Goal: Information Seeking & Learning: Learn about a topic

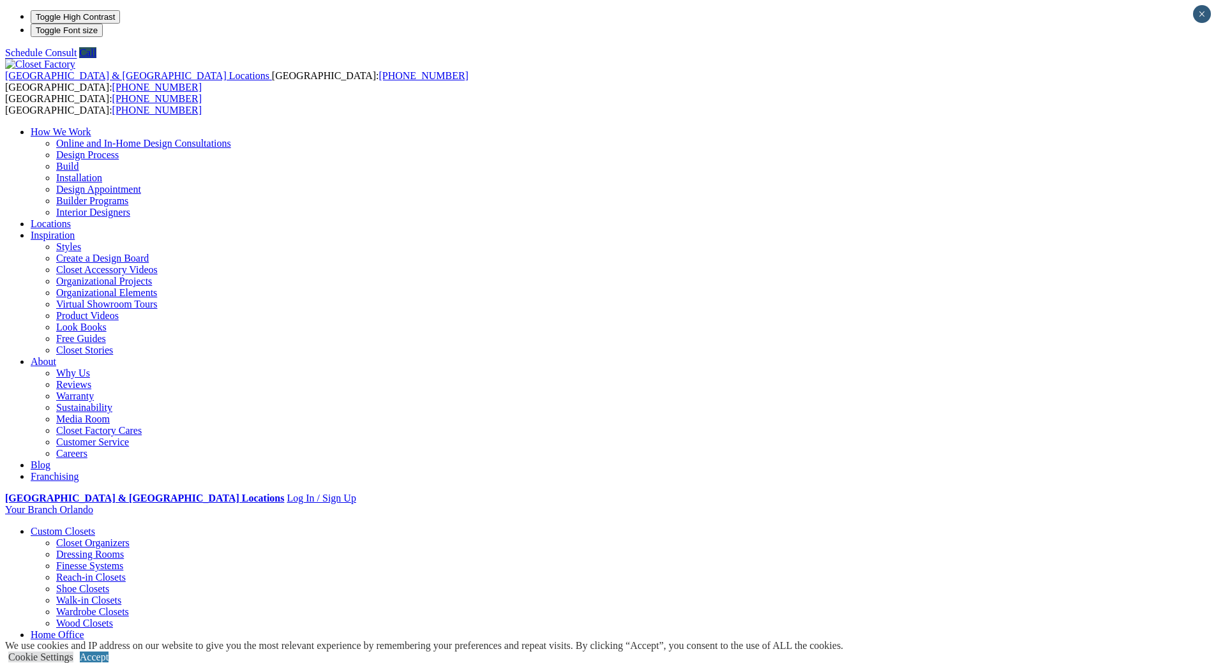
click at [60, 641] on link "Garage" at bounding box center [45, 646] width 29 height 11
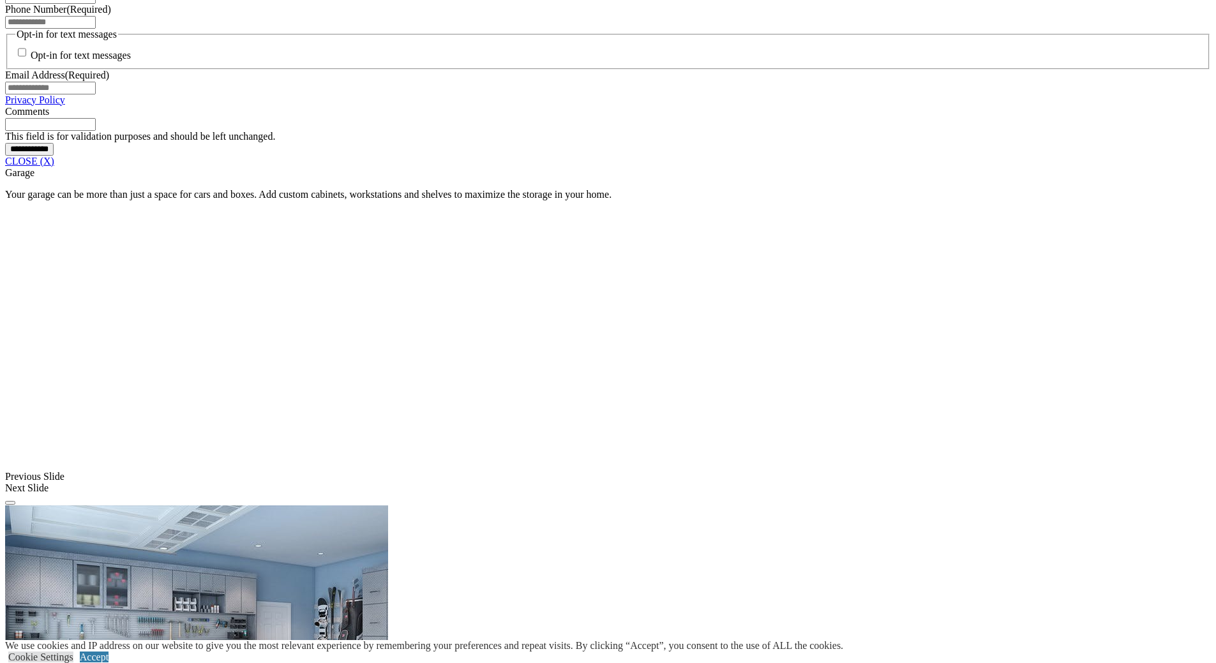
scroll to position [1021, 0]
